Goal: Information Seeking & Learning: Learn about a topic

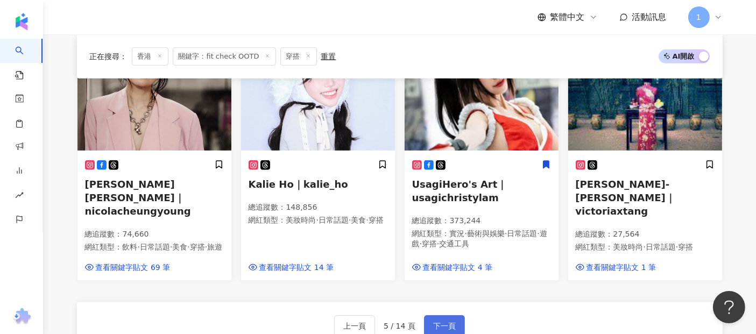
click at [440, 315] on button "下一頁" at bounding box center [444, 326] width 41 height 22
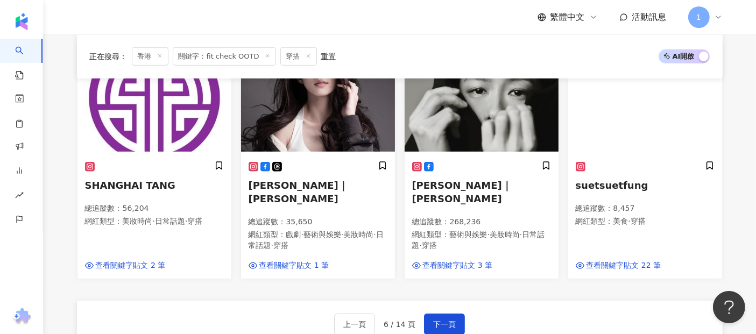
scroll to position [721, 0]
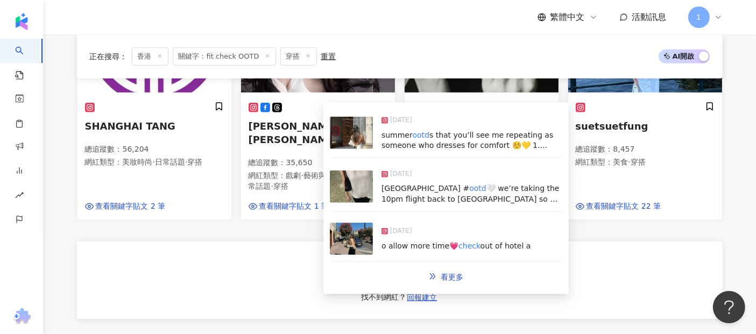
click at [503, 133] on span "s that you’ll see me repeating as someone who dresses for comfort ☺️💛 1. @[PERS…" at bounding box center [471, 241] width 179 height 220
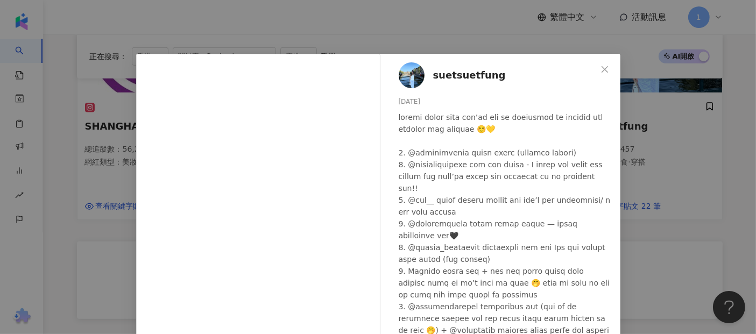
click at [48, 97] on div "suetsuetfung [DATE] 161 20 查看原始貼文" at bounding box center [378, 167] width 756 height 334
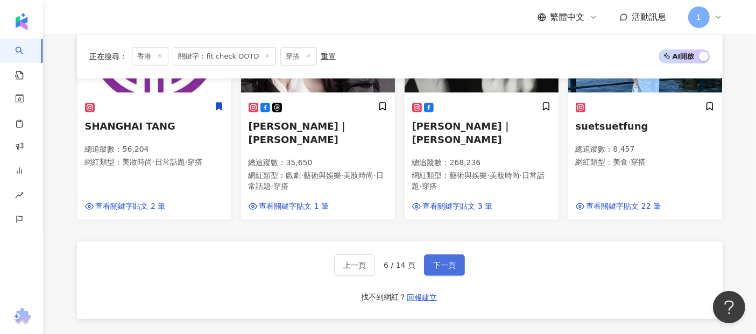
click at [439, 255] on button "下一頁" at bounding box center [444, 266] width 41 height 22
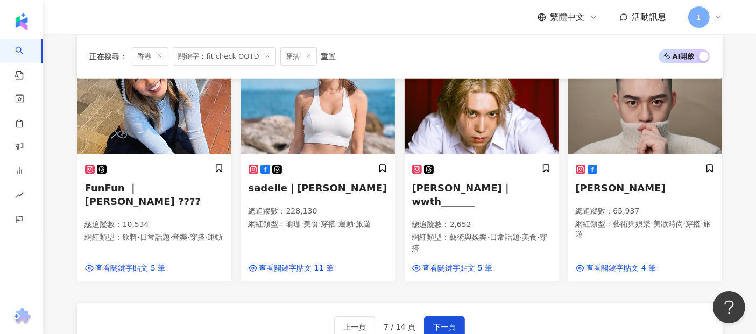
scroll to position [717, 0]
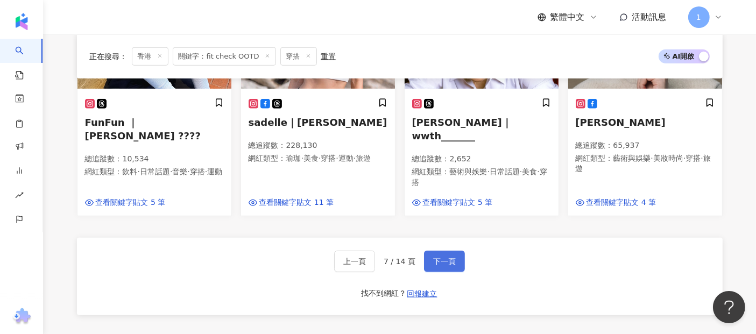
click at [429, 251] on button "下一頁" at bounding box center [444, 262] width 41 height 22
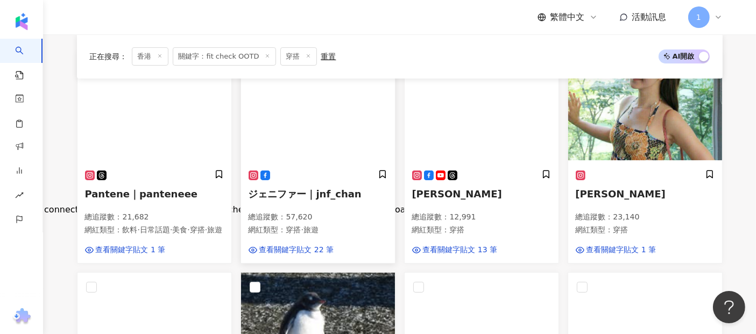
scroll to position [179, 0]
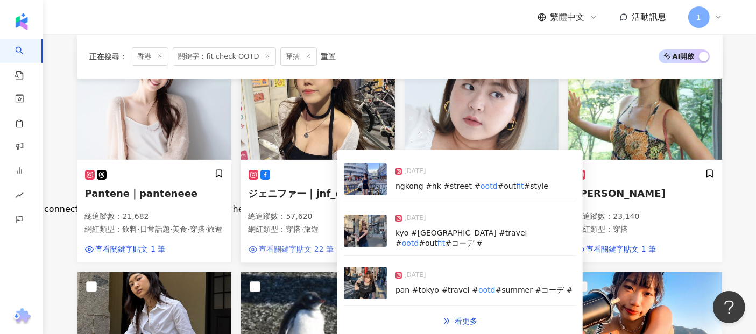
click at [300, 255] on span "查看關鍵字貼文 22 筆" at bounding box center [296, 249] width 75 height 11
click at [425, 172] on span "[DATE]" at bounding box center [415, 171] width 22 height 11
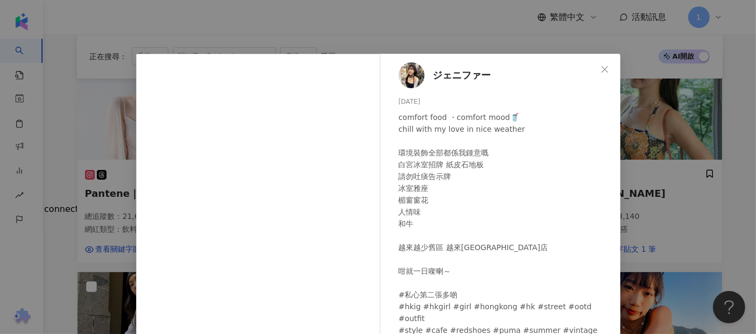
click at [640, 116] on div "ジェニファー [DATE] comfort food ・comfort mood🥤 chill with my love in nice weather 環境…" at bounding box center [378, 167] width 756 height 334
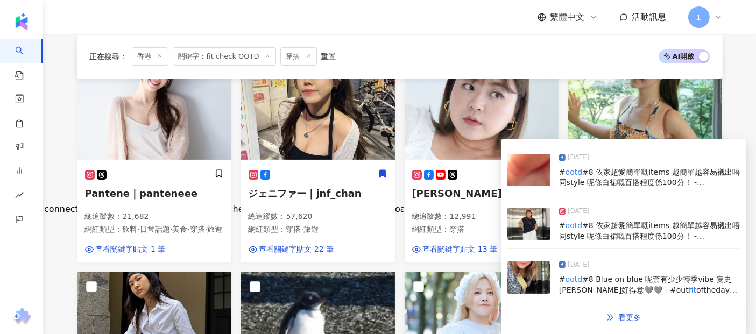
click at [524, 216] on img at bounding box center [529, 224] width 43 height 32
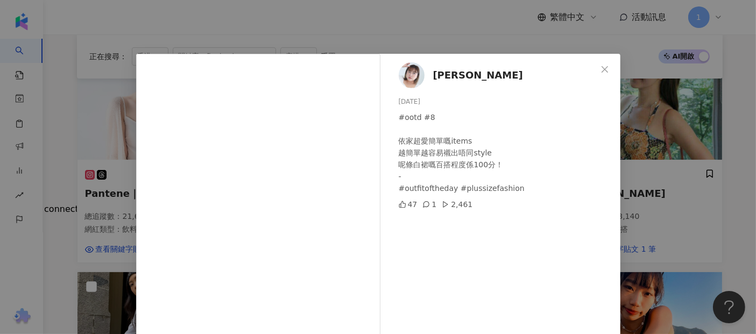
click at [687, 156] on div "[PERSON_NAME] [DATE] #ootd #8 依家超愛簡單嘅items 越簡單越容易襯出唔同style 呢條白裙嘅百搭程度係100分！ - #o…" at bounding box center [378, 167] width 756 height 334
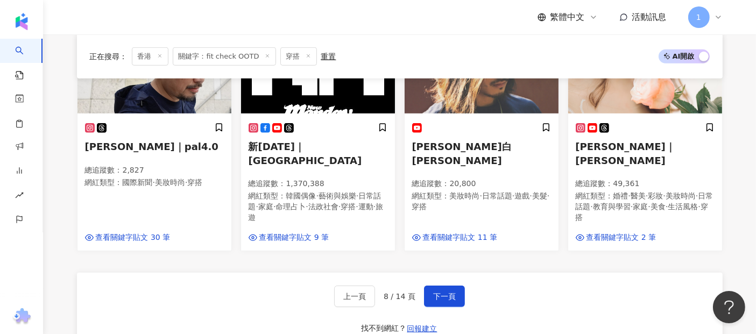
scroll to position [717, 0]
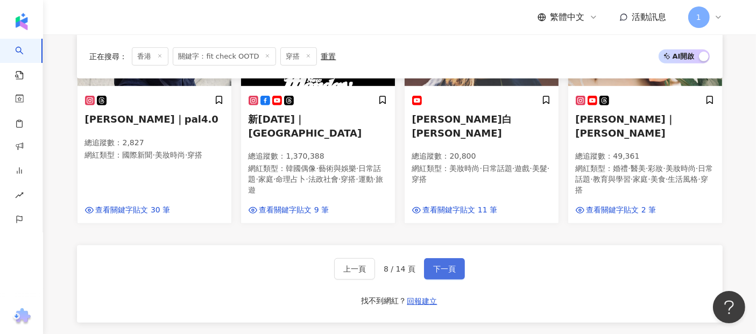
click at [441, 265] on span "下一頁" at bounding box center [444, 269] width 23 height 9
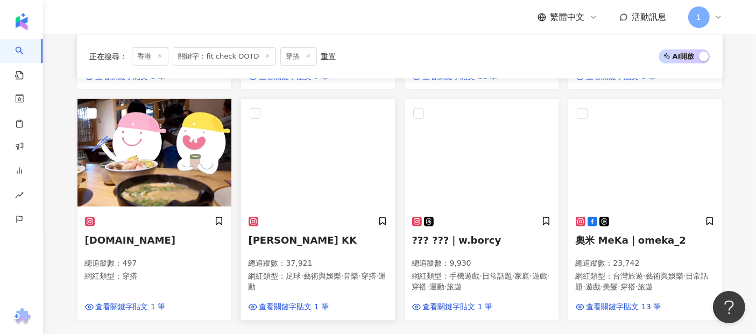
scroll to position [661, 0]
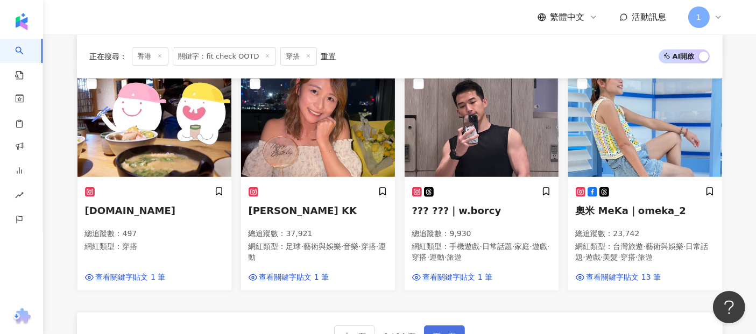
click at [454, 326] on button "下一頁" at bounding box center [444, 337] width 41 height 22
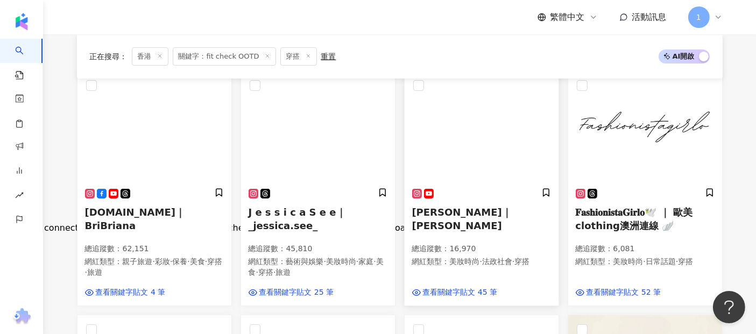
scroll to position [179, 0]
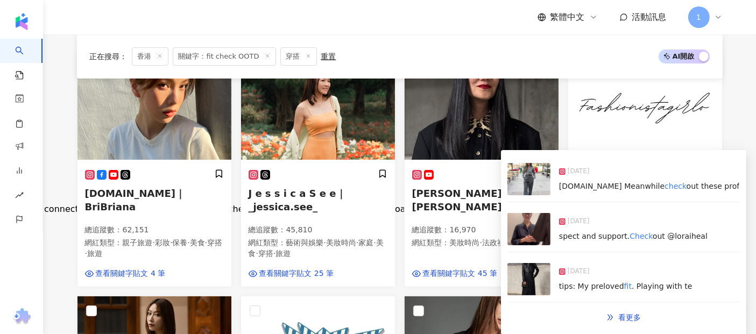
click at [527, 182] on img at bounding box center [529, 179] width 43 height 32
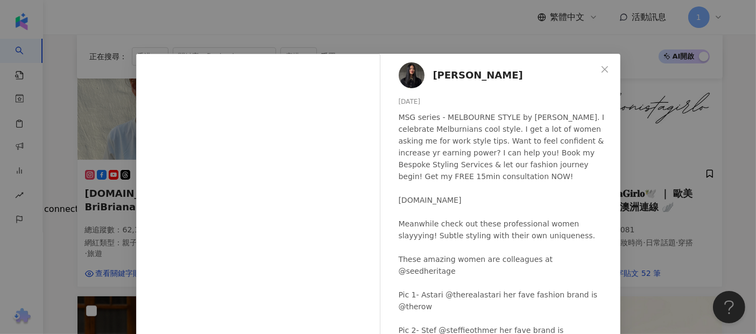
click at [636, 86] on div "[PERSON_NAME] [DATE] MSG series - MELBOURNE STYLE by [PERSON_NAME]. I celebrate…" at bounding box center [378, 167] width 756 height 334
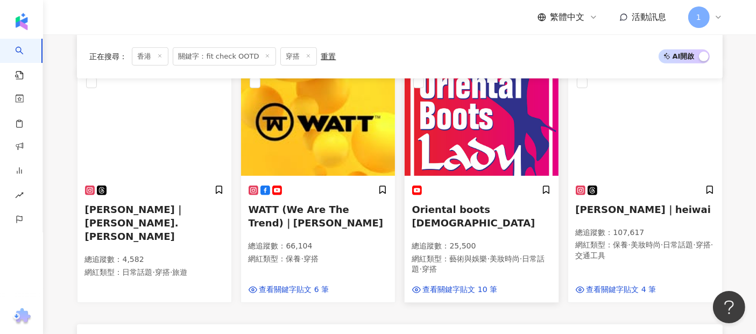
scroll to position [717, 0]
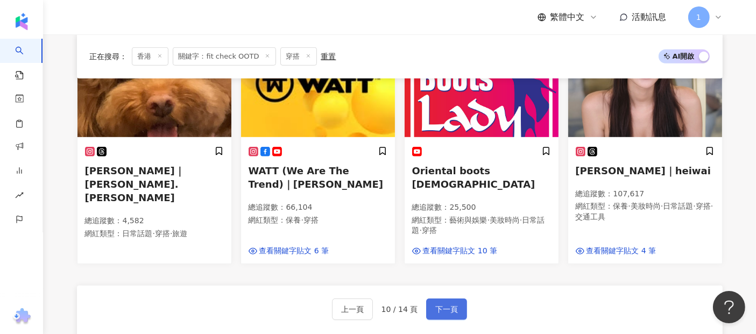
click at [443, 305] on span "下一頁" at bounding box center [446, 309] width 23 height 9
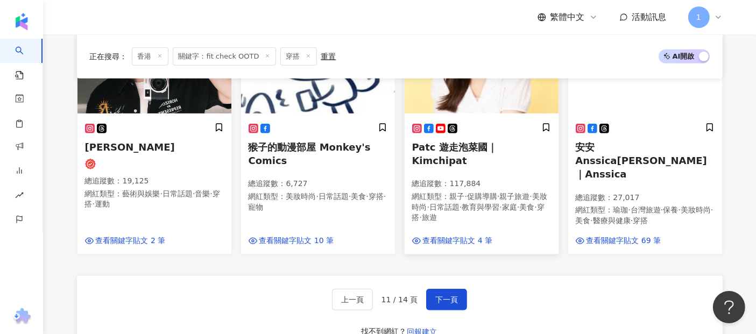
scroll to position [652, 0]
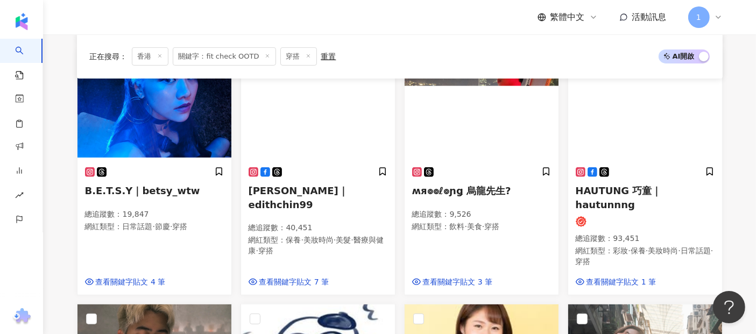
scroll to position [0, 0]
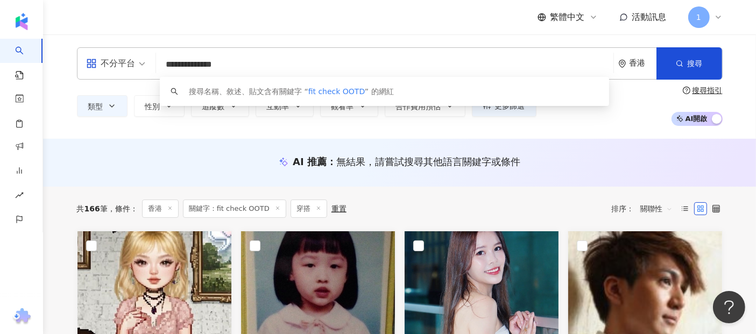
drag, startPoint x: 367, startPoint y: 62, endPoint x: 160, endPoint y: 52, distance: 206.9
click at [160, 52] on div "**********" at bounding box center [400, 63] width 646 height 32
paste input "*******"
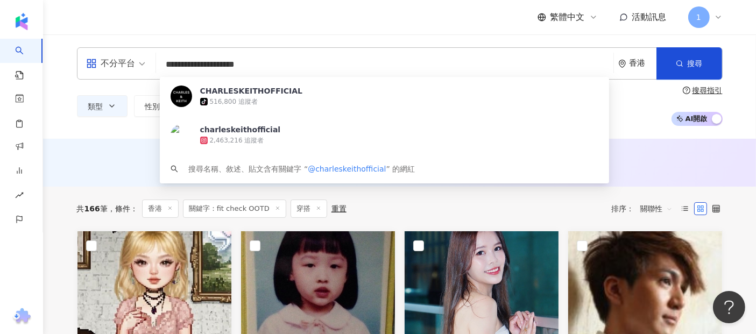
type input "**********"
click at [317, 208] on line at bounding box center [318, 208] width 3 height 3
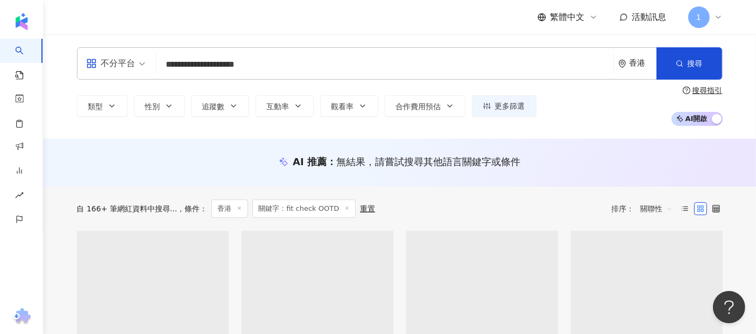
click at [273, 207] on span "關鍵字：fit check OOTD" at bounding box center [303, 209] width 103 height 18
click at [344, 207] on icon at bounding box center [346, 208] width 5 height 5
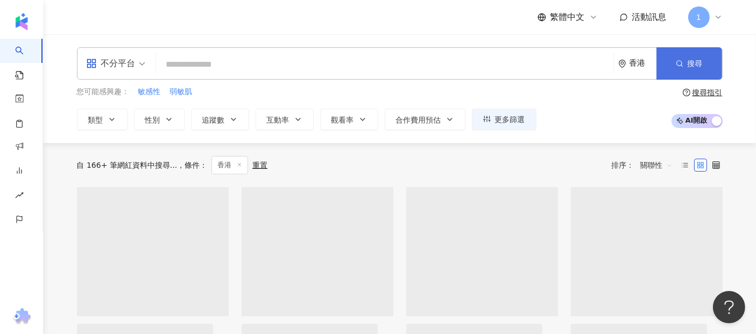
click at [681, 60] on icon "button" at bounding box center [680, 64] width 8 height 8
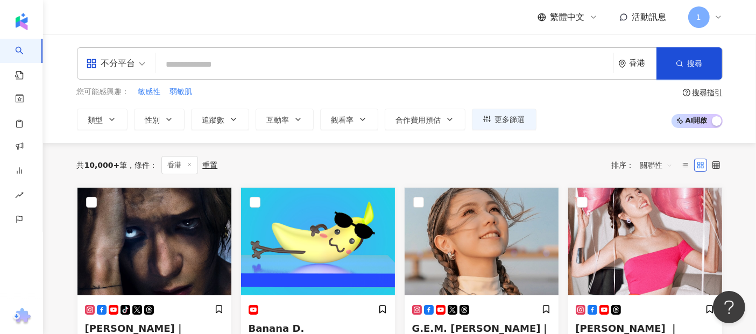
click at [411, 60] on input "search" at bounding box center [384, 64] width 449 height 20
paste input "**********"
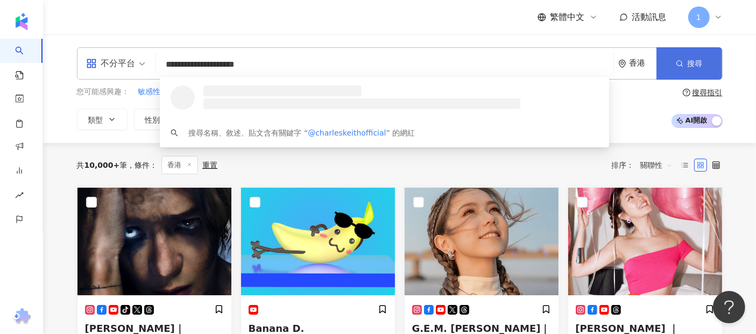
type input "**********"
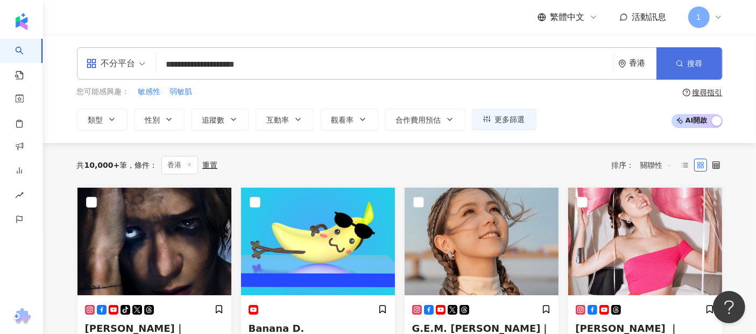
click at [702, 67] on button "搜尋" at bounding box center [690, 63] width 66 height 32
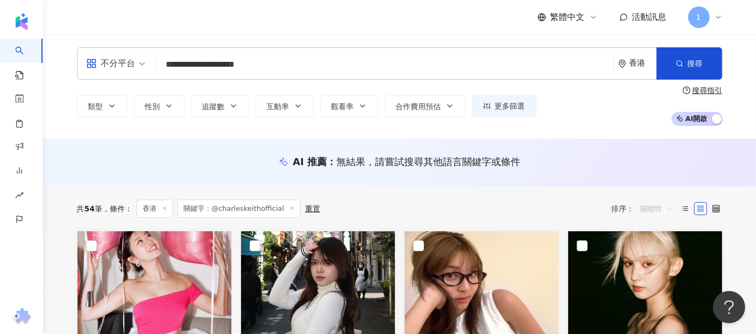
click at [670, 209] on span "關聯性" at bounding box center [656, 208] width 32 height 17
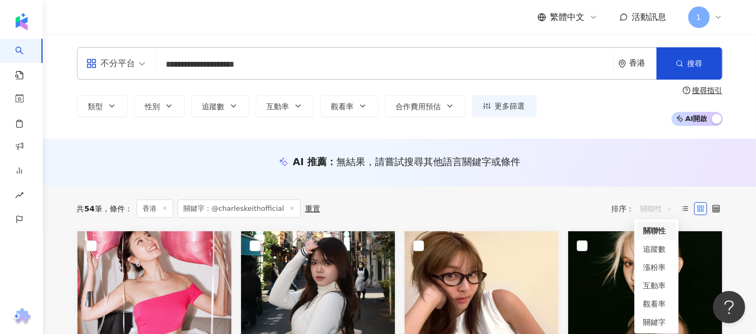
click at [615, 163] on div "AI 推薦 ： 無結果，請嘗試搜尋其他語言關鍵字或條件" at bounding box center [400, 161] width 646 height 13
click at [664, 207] on span "關聯性" at bounding box center [656, 208] width 32 height 17
click at [252, 133] on div "**********" at bounding box center [399, 86] width 713 height 104
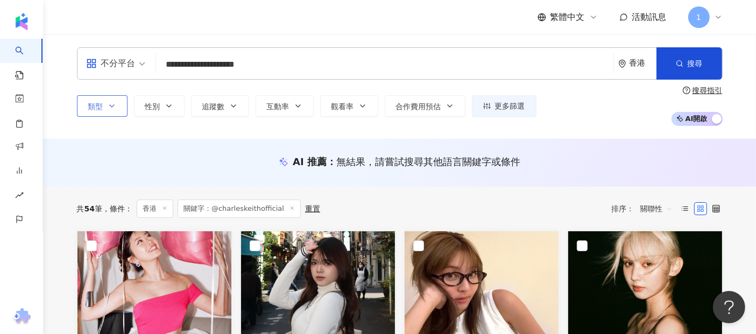
click at [95, 106] on span "類型" at bounding box center [95, 106] width 15 height 9
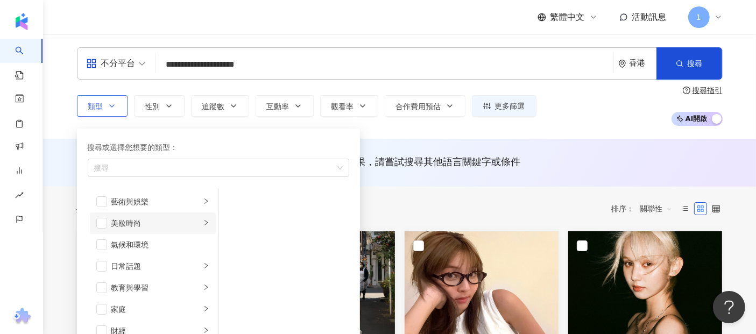
click at [119, 214] on li "美妝時尚" at bounding box center [153, 224] width 126 height 22
click at [105, 226] on span "button" at bounding box center [101, 223] width 11 height 11
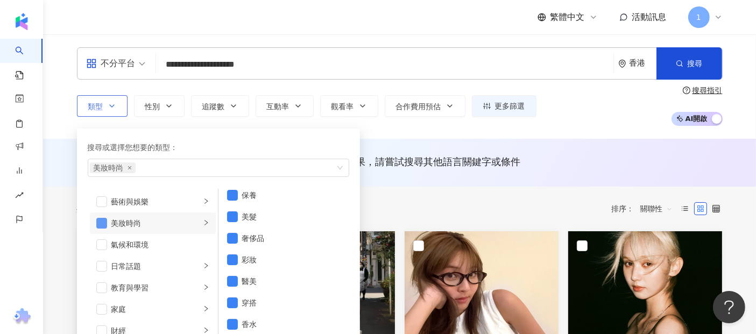
click at [106, 223] on span "button" at bounding box center [101, 223] width 11 height 11
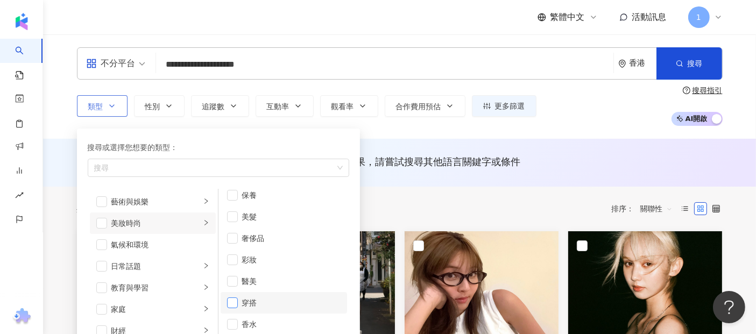
click at [237, 305] on span "button" at bounding box center [232, 303] width 11 height 11
click at [518, 160] on span "無結果，請嘗試搜尋其他語言關鍵字或條件" at bounding box center [428, 161] width 184 height 11
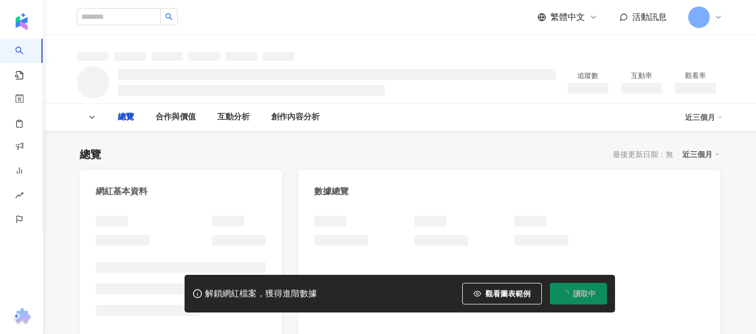
type input "**********"
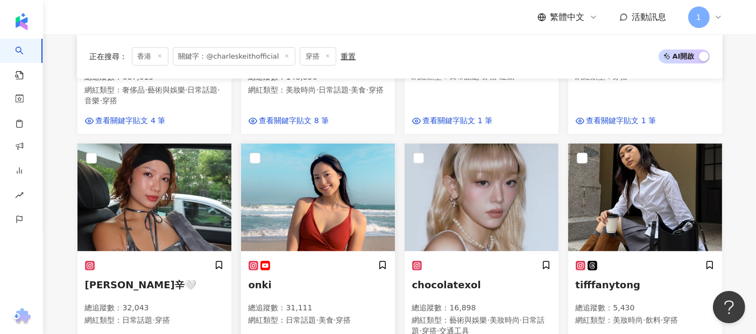
scroll to position [358, 0]
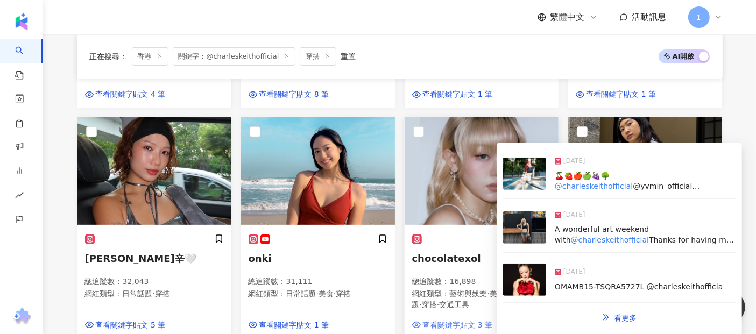
click at [471, 320] on span "查看關鍵字貼文 3 筆" at bounding box center [458, 325] width 70 height 11
click at [532, 176] on img at bounding box center [524, 174] width 43 height 32
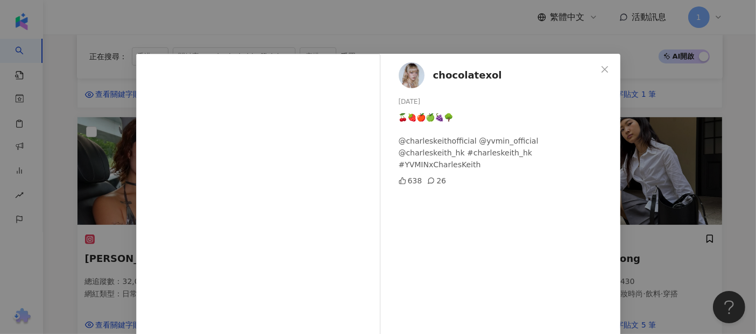
drag, startPoint x: 541, startPoint y: 44, endPoint x: 543, endPoint y: 37, distance: 7.2
click at [541, 42] on div "chocolatexol 2025/5/21 🍒🍓🍎🍏🍇🌳 @charleskeithofficial @yvmin_official @charleskei…" at bounding box center [378, 167] width 756 height 334
